Goal: Task Accomplishment & Management: Use online tool/utility

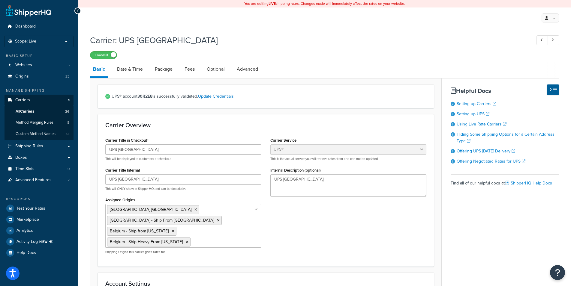
select select "ups"
select select "eur"
select select "03"
select select "convert_lb_kg"
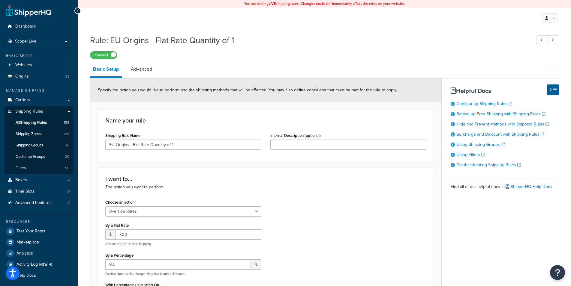
select select "OVERRIDE"
select select "SHIPPING_GROUP"
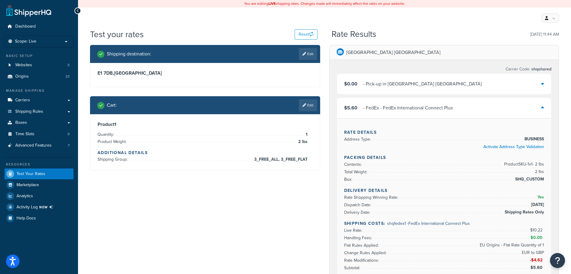
scroll to position [61, 0]
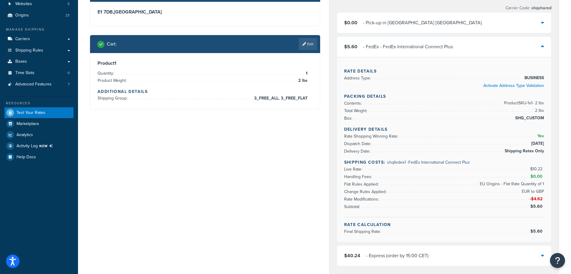
click at [413, 255] on div "- Express (order by 15:00 CET)" at bounding box center [397, 256] width 62 height 8
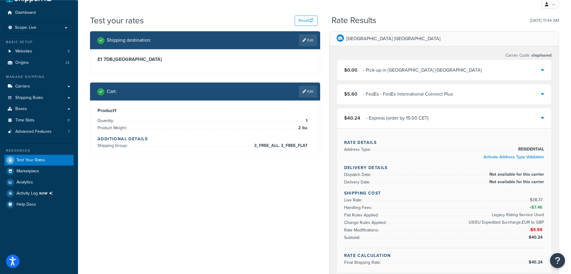
scroll to position [0, 0]
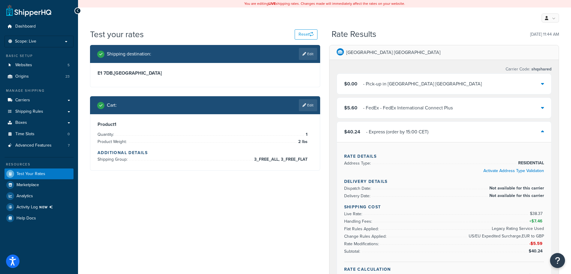
click at [206, 75] on h3 "E1 7DB , United Kingdom" at bounding box center [204, 73] width 215 height 6
click at [311, 51] on link "Edit" at bounding box center [308, 54] width 18 height 12
select select "GB"
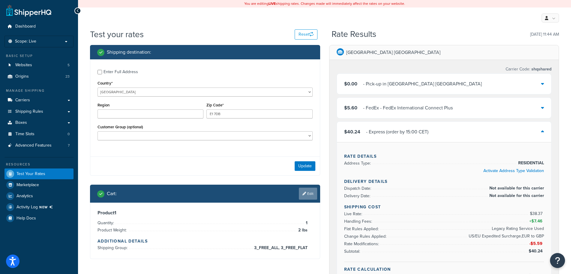
click at [306, 192] on link "Edit" at bounding box center [308, 194] width 18 height 12
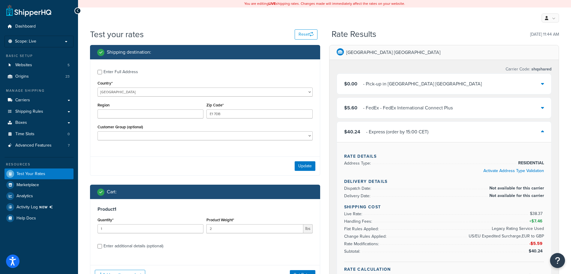
scroll to position [61, 0]
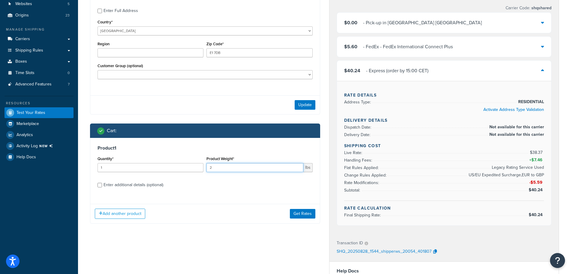
click at [222, 167] on input "2" at bounding box center [254, 167] width 97 height 9
type input "20"
click at [309, 214] on button "Get Rates" at bounding box center [302, 214] width 25 height 10
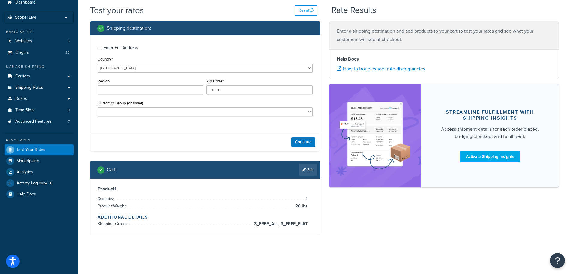
scroll to position [24, 0]
click at [303, 139] on button "Continue" at bounding box center [303, 142] width 24 height 10
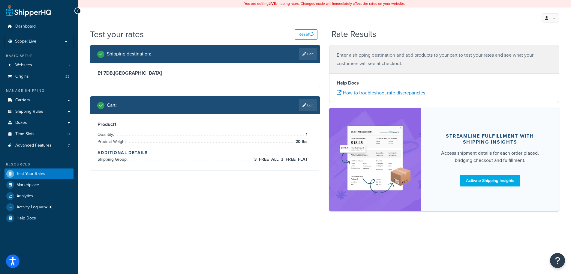
scroll to position [0, 0]
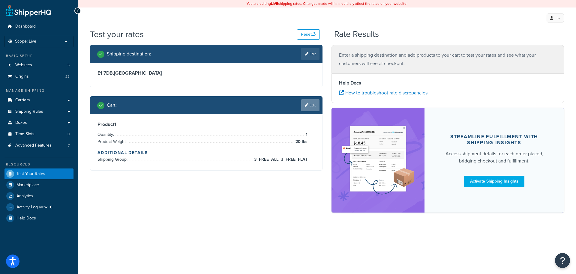
click at [309, 109] on link "Edit" at bounding box center [310, 105] width 18 height 12
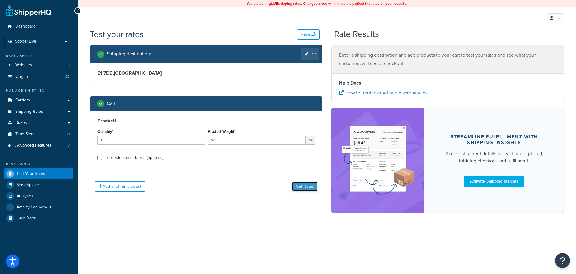
click at [306, 191] on button "Get Rates" at bounding box center [304, 187] width 25 height 10
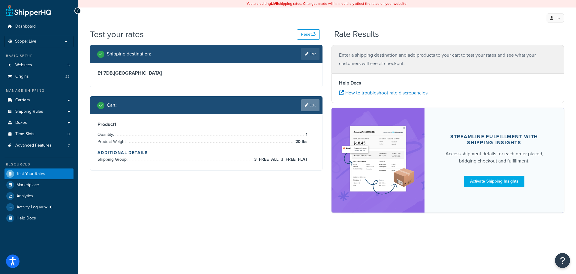
click at [309, 100] on link "Edit" at bounding box center [310, 105] width 18 height 12
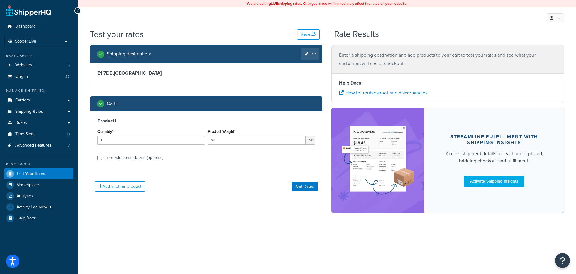
click at [115, 156] on div "Enter additional details (optional)" at bounding box center [133, 158] width 60 height 8
click at [102, 156] on input "Enter additional details (optional)" at bounding box center [99, 158] width 4 height 4
checkbox input "true"
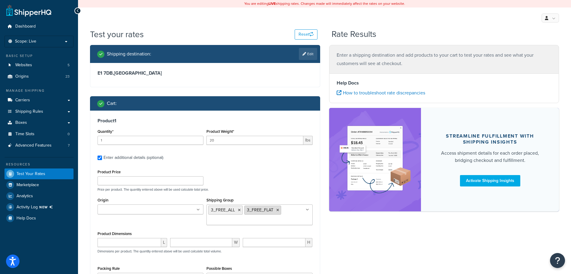
click at [278, 211] on icon at bounding box center [277, 210] width 3 height 4
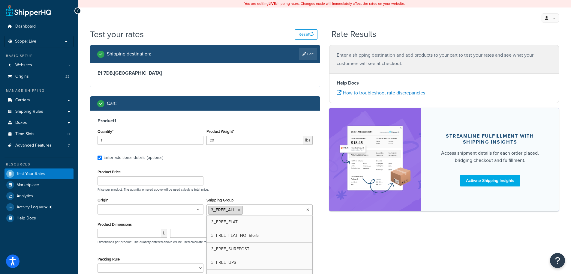
click at [239, 210] on icon at bounding box center [239, 210] width 3 height 4
click at [253, 172] on div "Product Price Price per product. The quantity entered above will be used calcul…" at bounding box center [205, 180] width 218 height 24
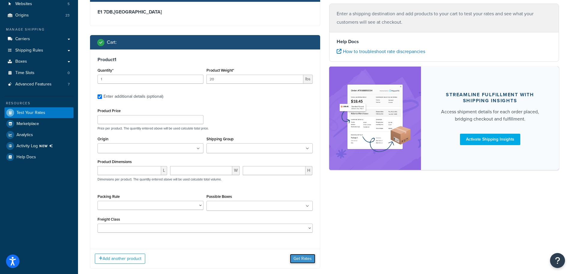
click at [299, 257] on button "Get Rates" at bounding box center [302, 259] width 25 height 10
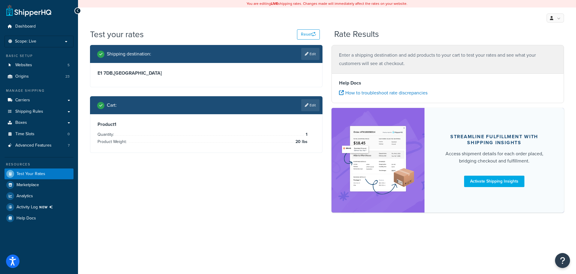
click at [289, 214] on div "Shipping destination : Edit E1 7DB , United Kingdom Cart : Edit Product 1 Quant…" at bounding box center [326, 132] width 483 height 174
click at [255, 198] on div "Shipping destination : Edit E1 7DB , United Kingdom Cart : Edit Product 1 Quant…" at bounding box center [326, 132] width 483 height 174
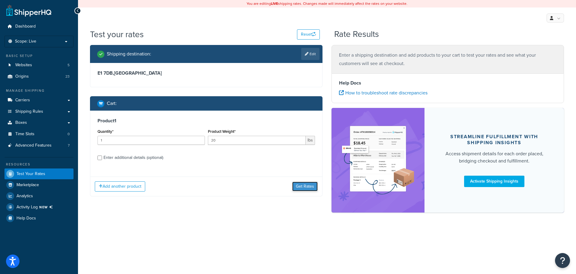
click at [306, 184] on button "Get Rates" at bounding box center [304, 187] width 25 height 10
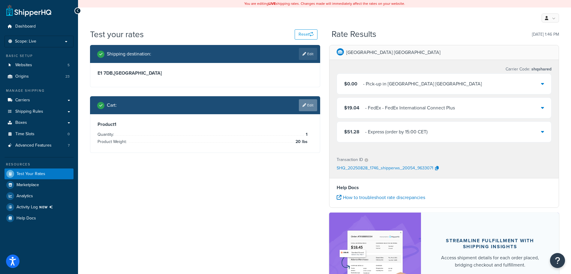
click at [312, 108] on link "Edit" at bounding box center [308, 105] width 18 height 12
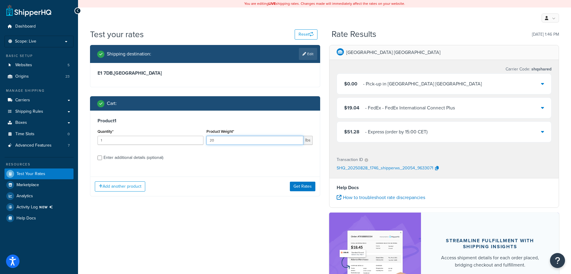
drag, startPoint x: 220, startPoint y: 140, endPoint x: 193, endPoint y: 140, distance: 26.4
click at [206, 140] on input "20" at bounding box center [254, 140] width 97 height 9
type input "44"
click at [300, 187] on button "Get Rates" at bounding box center [302, 187] width 25 height 10
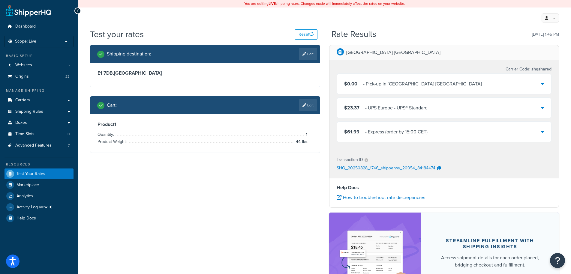
click at [406, 109] on div "- UPS Europe - UPS® Standard" at bounding box center [396, 108] width 62 height 8
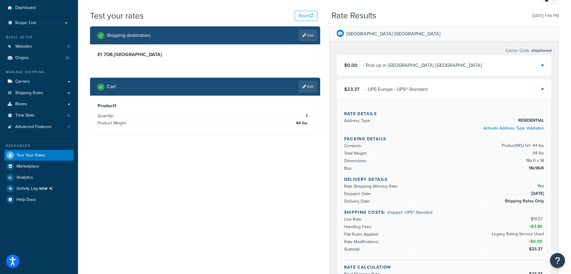
scroll to position [31, 0]
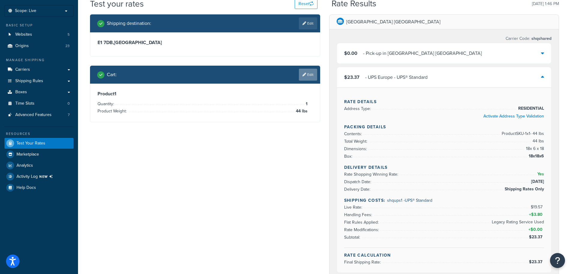
click at [309, 74] on link "Edit" at bounding box center [308, 75] width 18 height 12
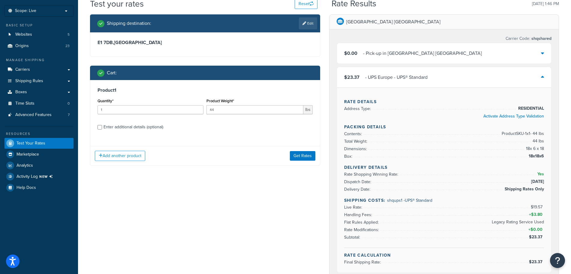
click at [127, 128] on div "Enter additional details (optional)" at bounding box center [133, 127] width 60 height 8
click at [102, 128] on input "Enter additional details (optional)" at bounding box center [99, 127] width 4 height 4
checkbox input "true"
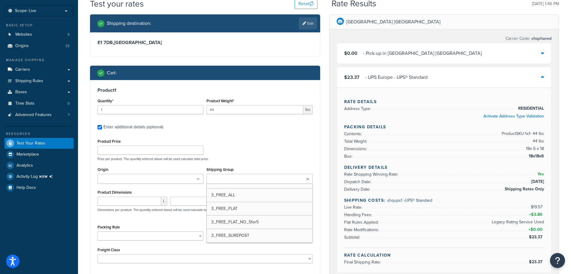
click at [231, 178] on input "Shipping Group" at bounding box center [234, 179] width 53 height 7
type input "ups"
click at [321, 154] on div "Shipping destination : Edit E1 7DB , United Kingdom Cart : Product 1 Quantity* …" at bounding box center [204, 159] width 239 height 291
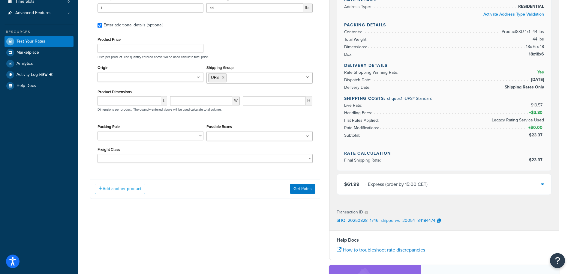
scroll to position [153, 0]
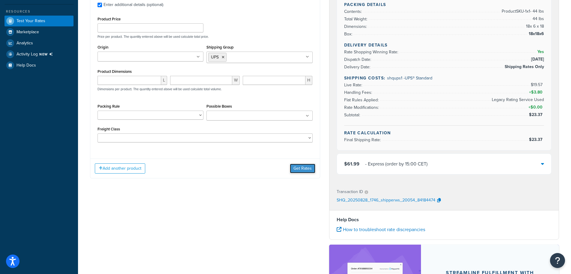
click at [311, 170] on button "Get Rates" at bounding box center [302, 169] width 25 height 10
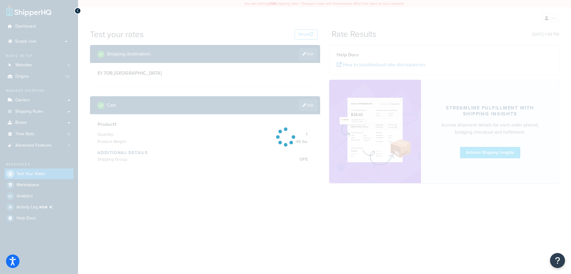
scroll to position [0, 0]
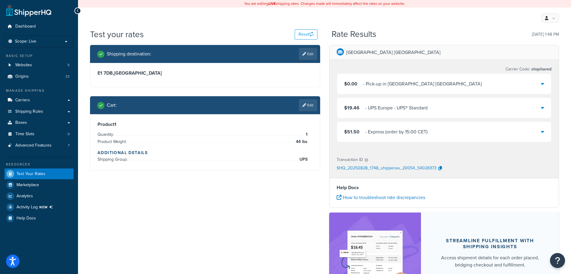
click at [404, 115] on div "$19.46 - UPS Europe - UPS® Standard" at bounding box center [444, 108] width 214 height 20
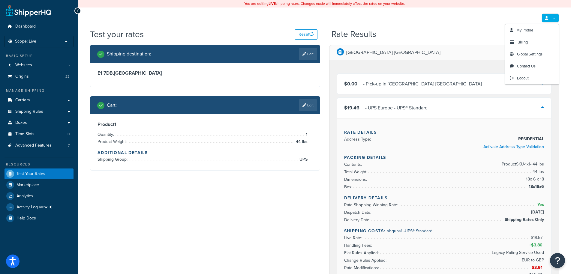
click at [556, 18] on link at bounding box center [549, 17] width 17 height 9
click at [527, 77] on span "Logout" at bounding box center [523, 78] width 12 height 6
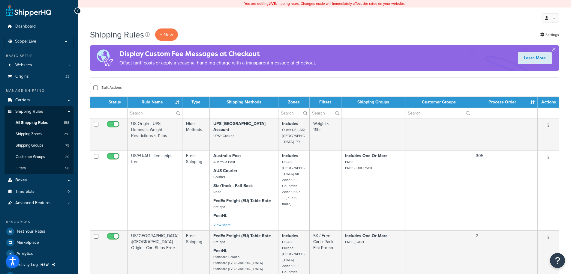
select select "1000"
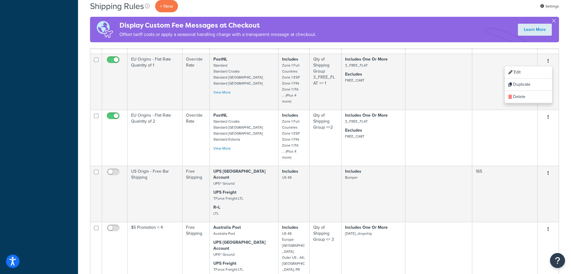
scroll to position [6029, 0]
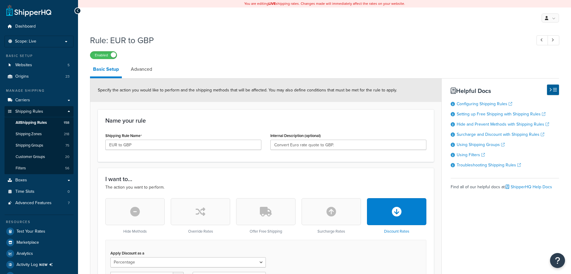
select select "PERCENTAGE"
select select "LOCATION"
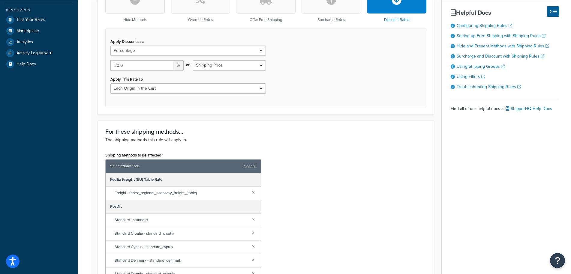
scroll to position [206, 0]
